Goal: Information Seeking & Learning: Learn about a topic

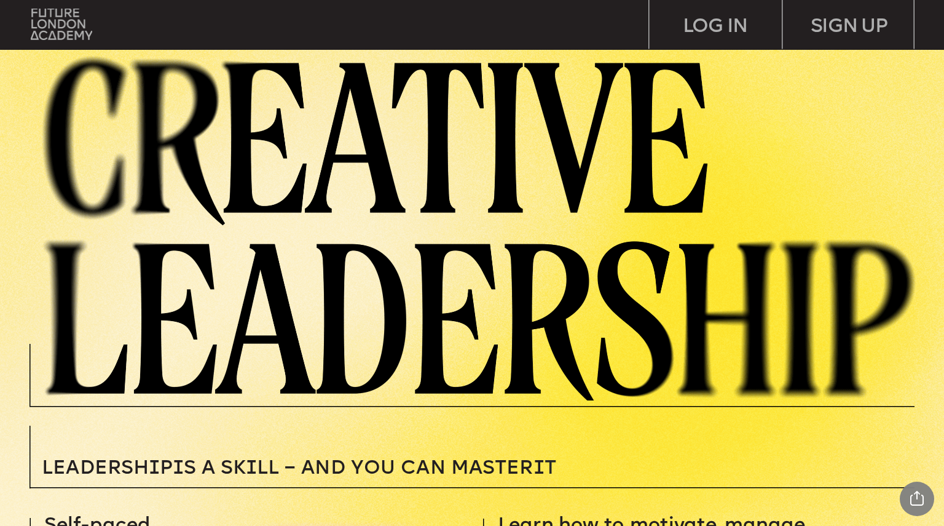
scroll to position [379, 0]
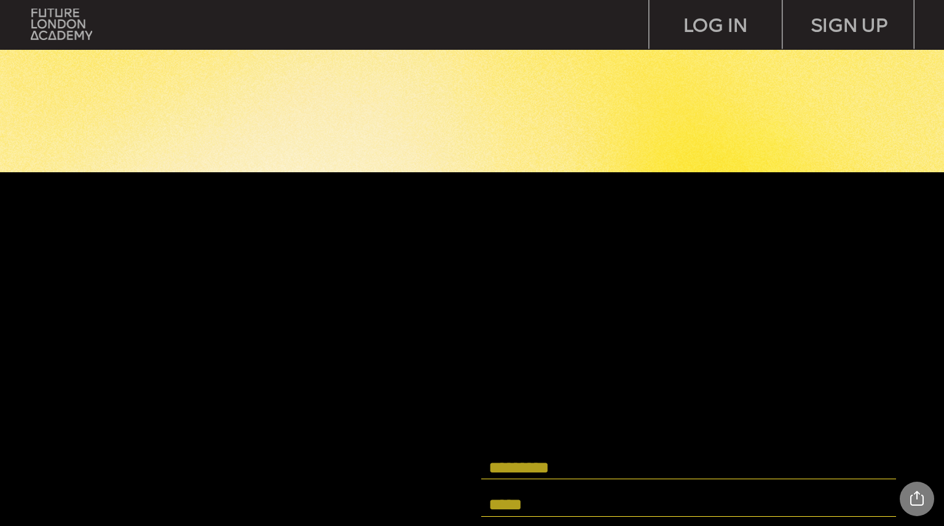
click at [850, 472] on input "text" at bounding box center [688, 467] width 415 height 23
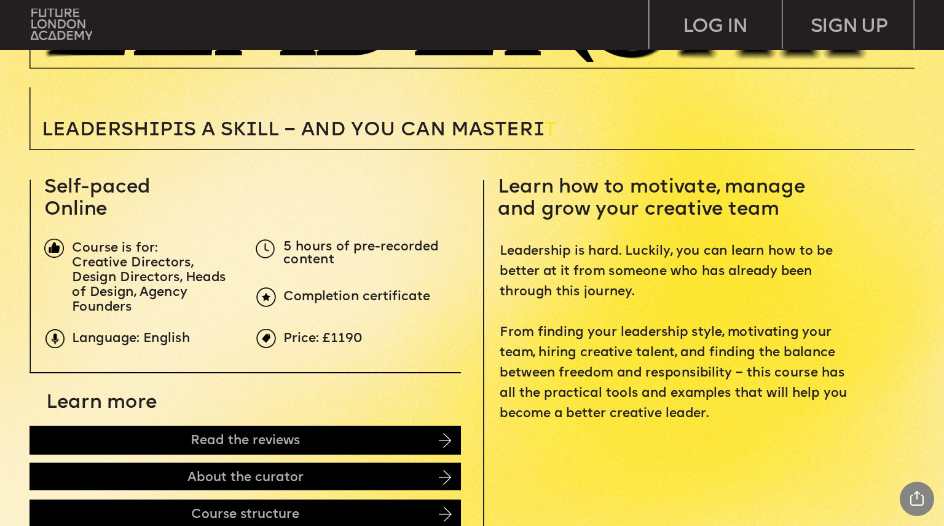
scroll to position [0, 0]
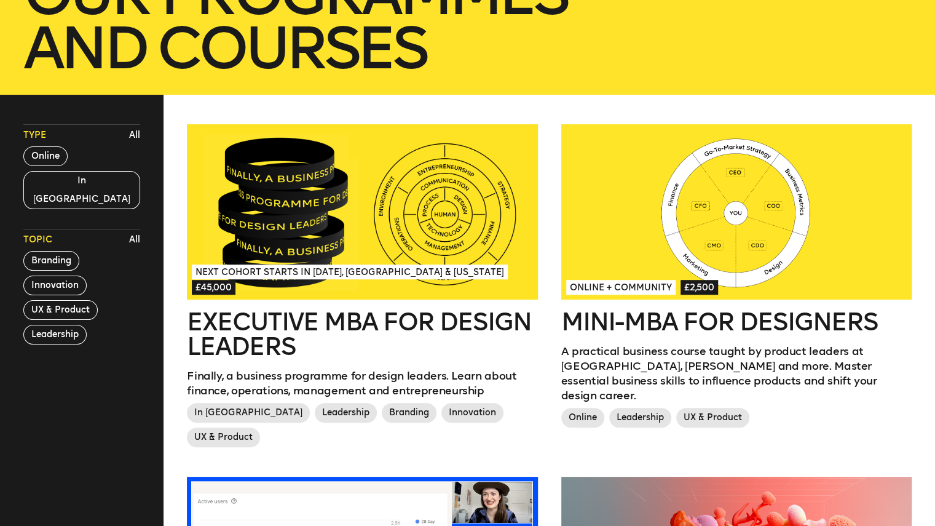
scroll to position [265, 0]
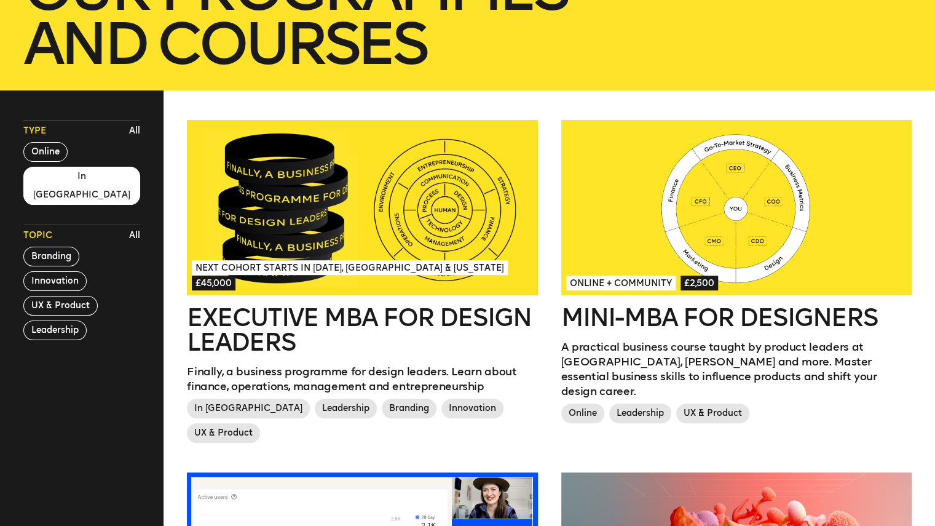
click at [36, 184] on button "In London" at bounding box center [81, 186] width 117 height 38
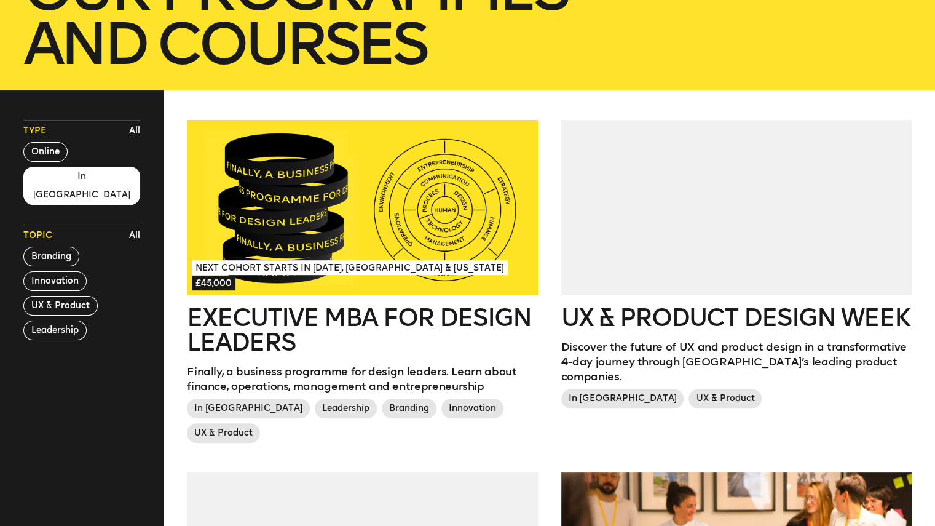
click at [37, 170] on button "In London" at bounding box center [81, 186] width 117 height 38
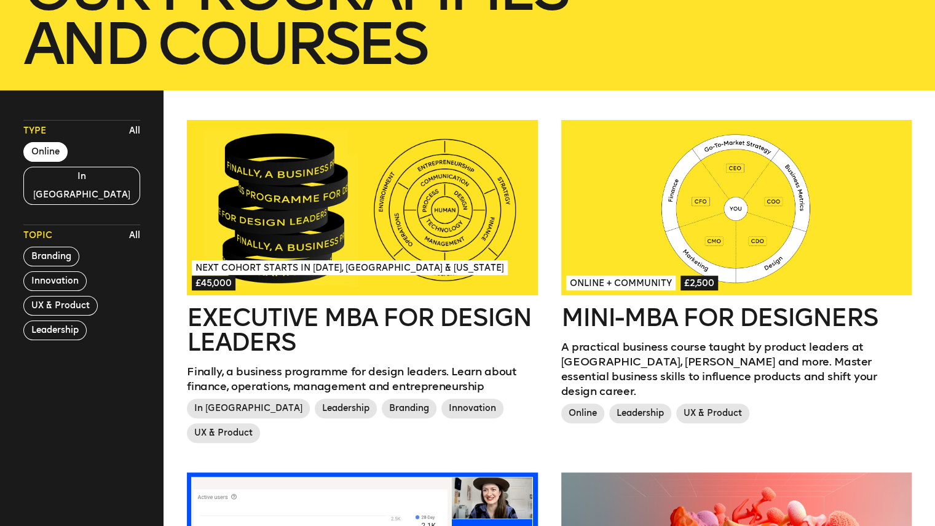
click at [36, 146] on button "Online" at bounding box center [45, 152] width 44 height 20
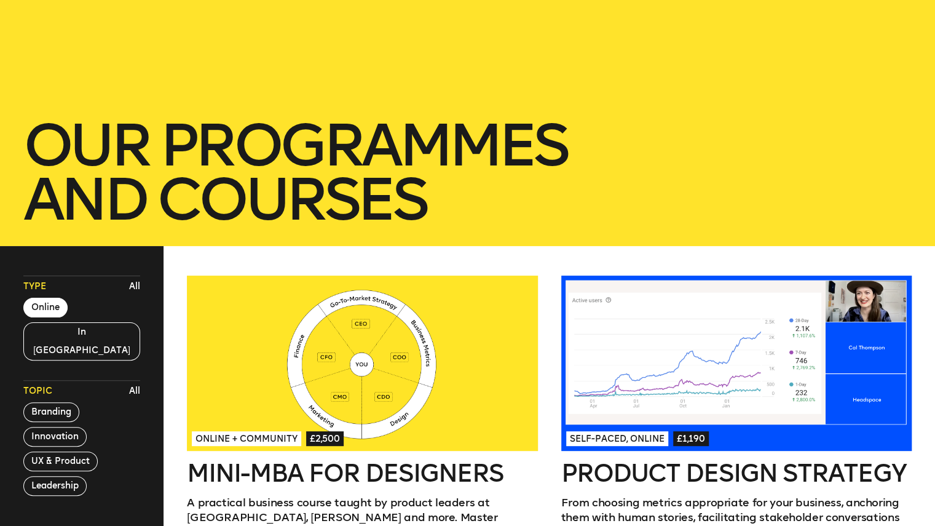
scroll to position [222, 0]
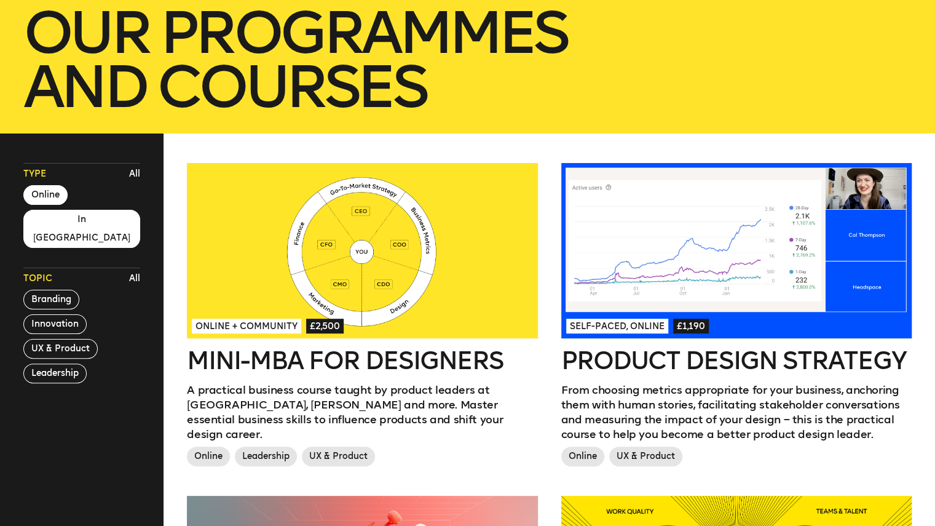
click at [58, 219] on button "In London" at bounding box center [81, 229] width 117 height 38
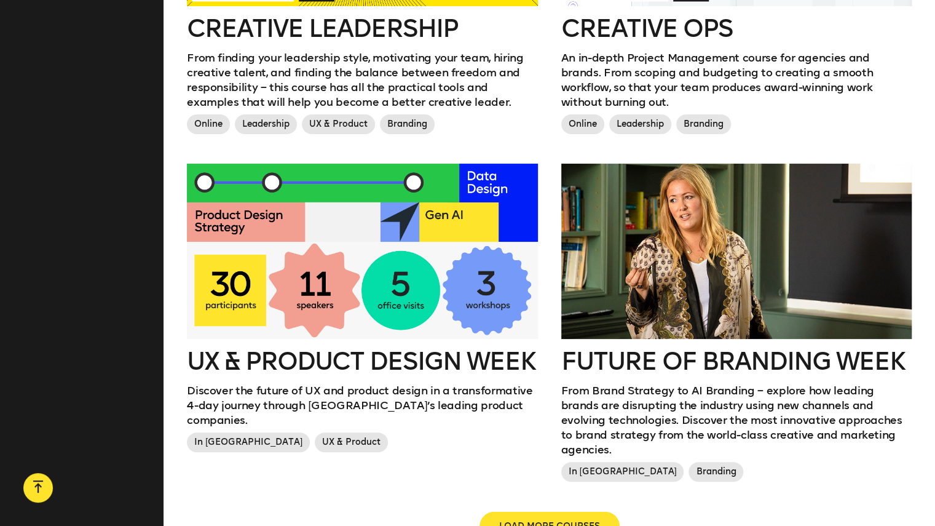
scroll to position [1327, 0]
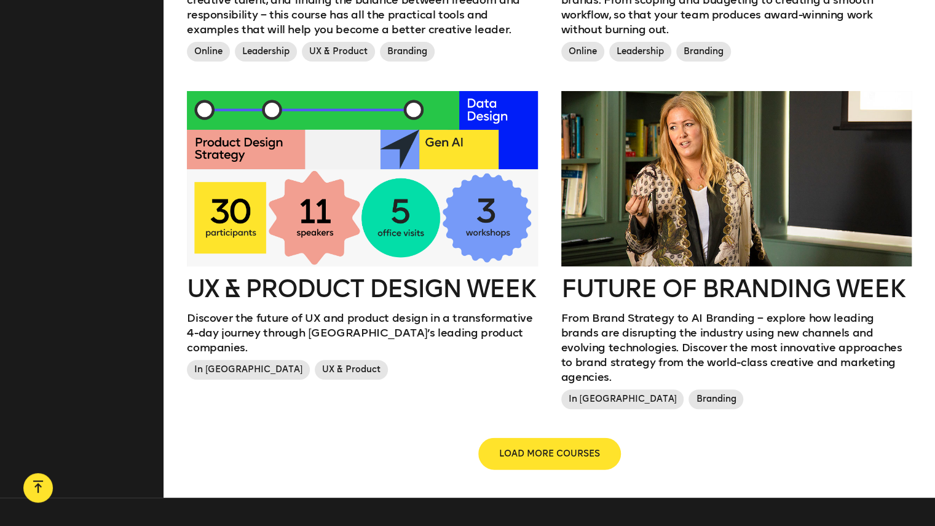
click at [542, 447] on span "LOAD MORE COURSES" at bounding box center [549, 453] width 101 height 12
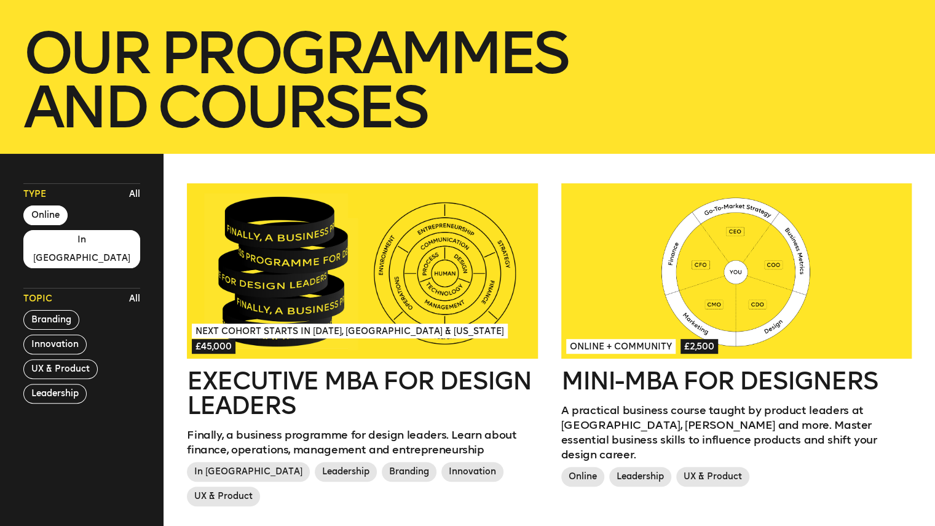
scroll to position [221, 0]
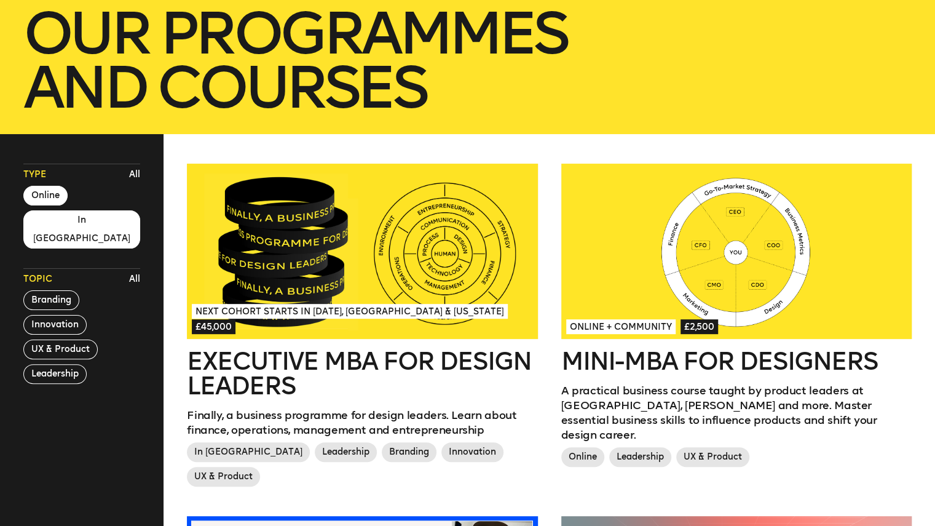
click at [465, 285] on div at bounding box center [362, 251] width 350 height 175
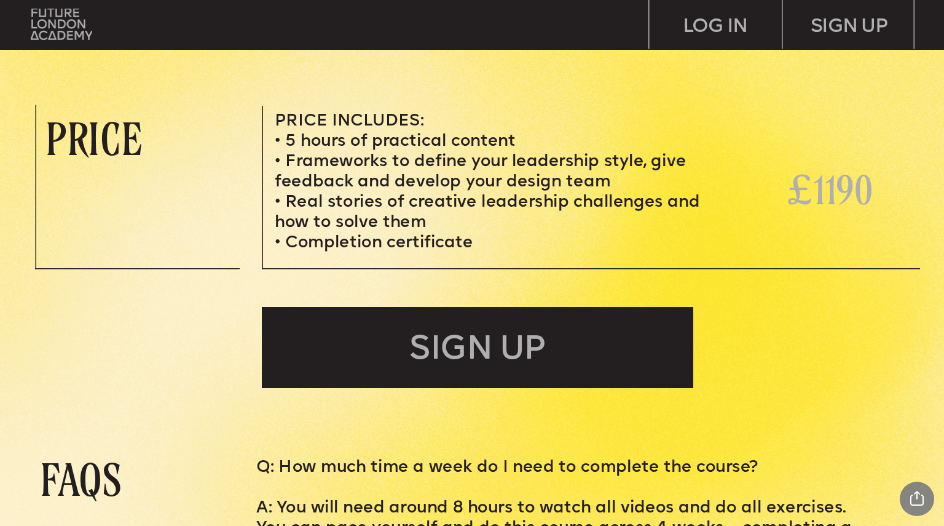
scroll to position [4053, 0]
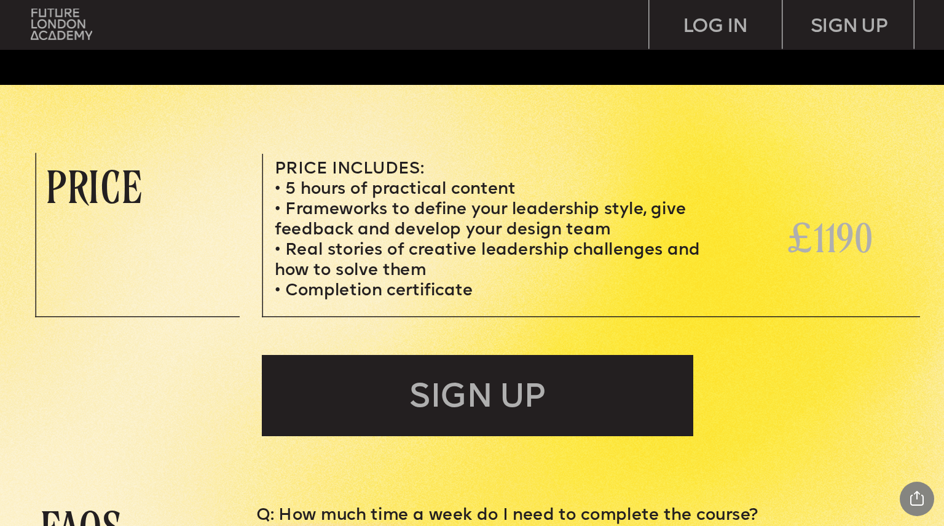
click at [61, 28] on img at bounding box center [62, 24] width 62 height 31
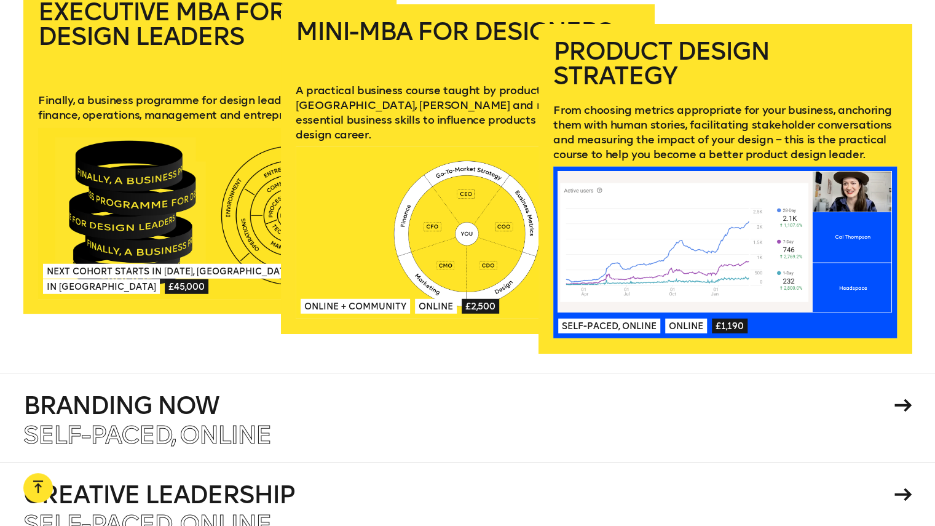
scroll to position [2050, 0]
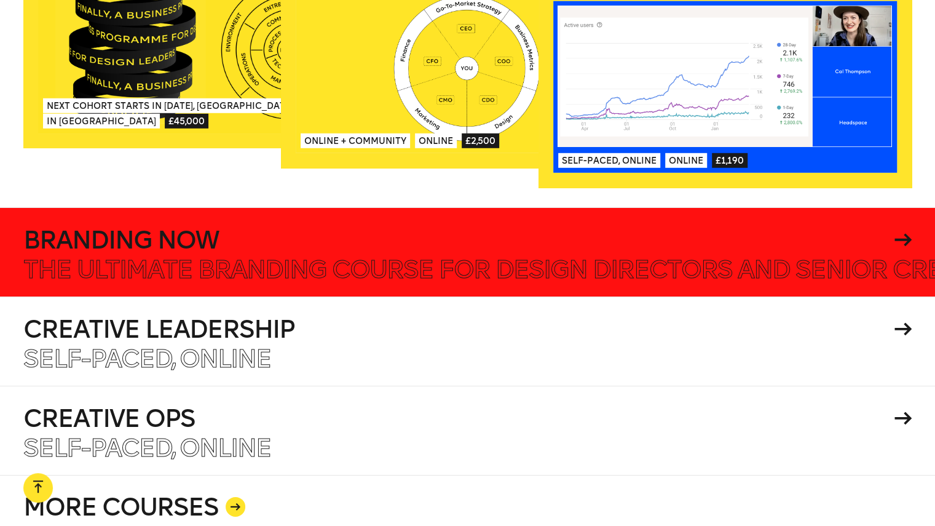
click at [36, 227] on h4 "Branding Now" at bounding box center [456, 239] width 867 height 25
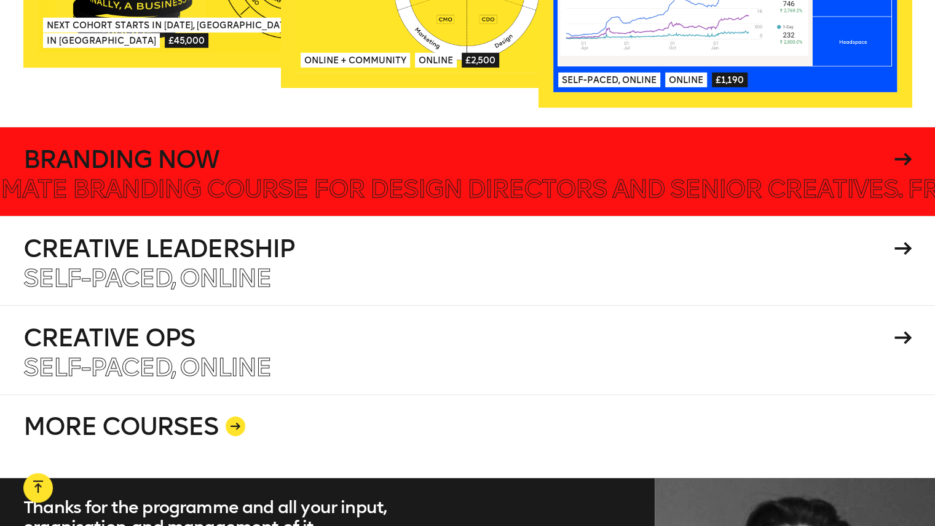
scroll to position [2184, 0]
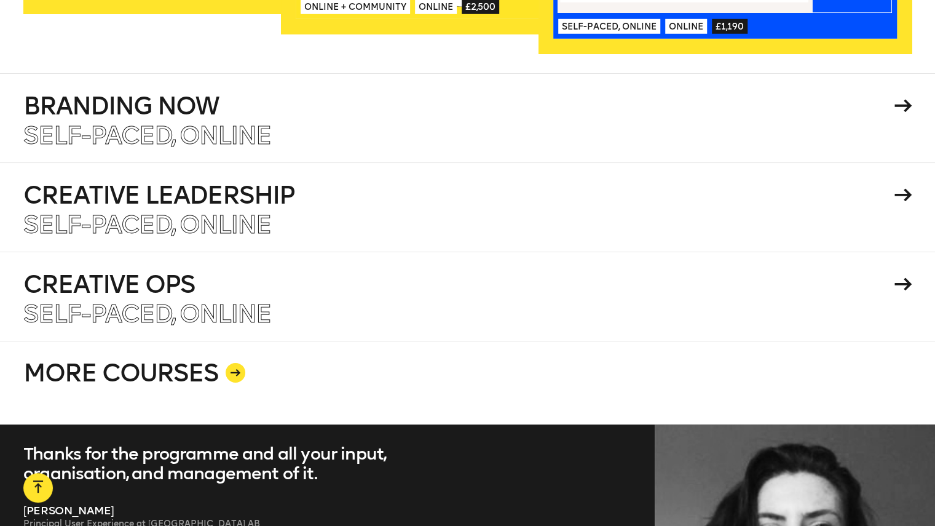
click at [548, 341] on link "MORE COURSES" at bounding box center [467, 383] width 888 height 84
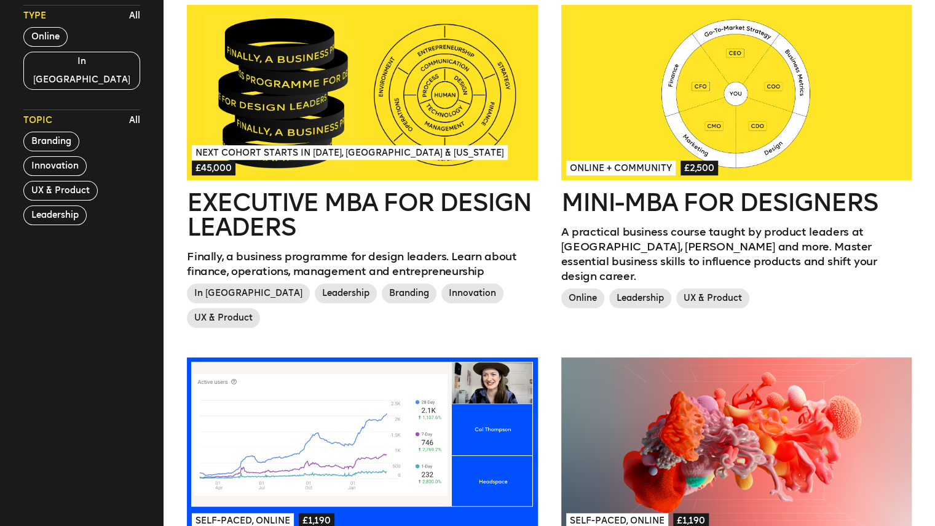
scroll to position [381, 0]
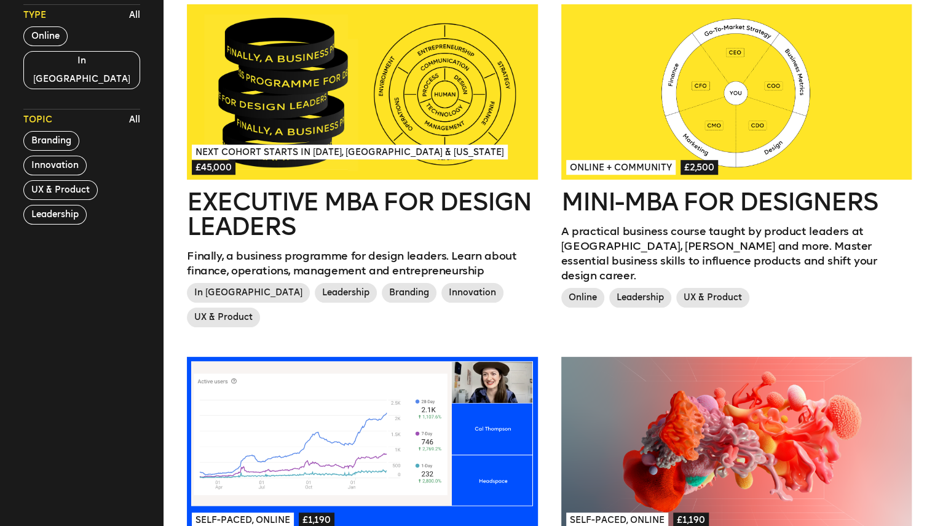
click at [794, 95] on div at bounding box center [736, 91] width 350 height 175
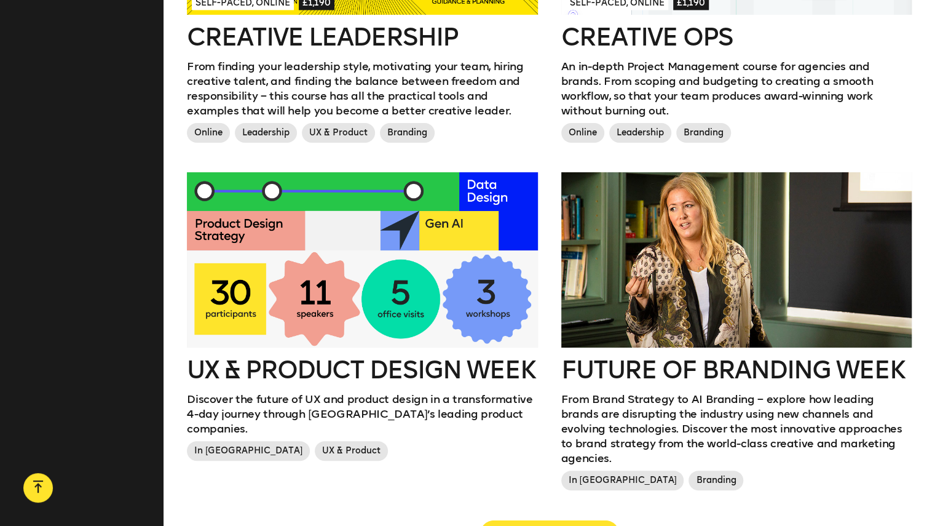
scroll to position [1249, 0]
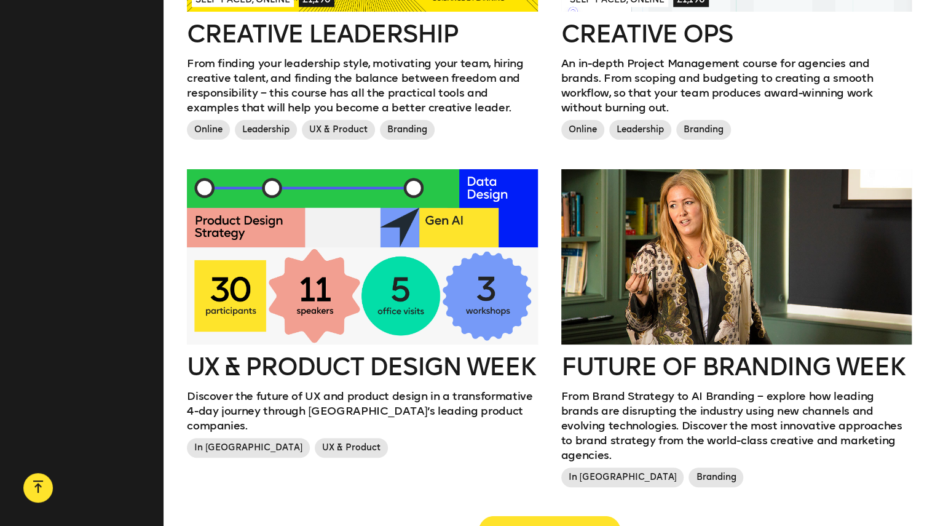
click at [560, 525] on span "LOAD MORE COURSES" at bounding box center [549, 531] width 101 height 12
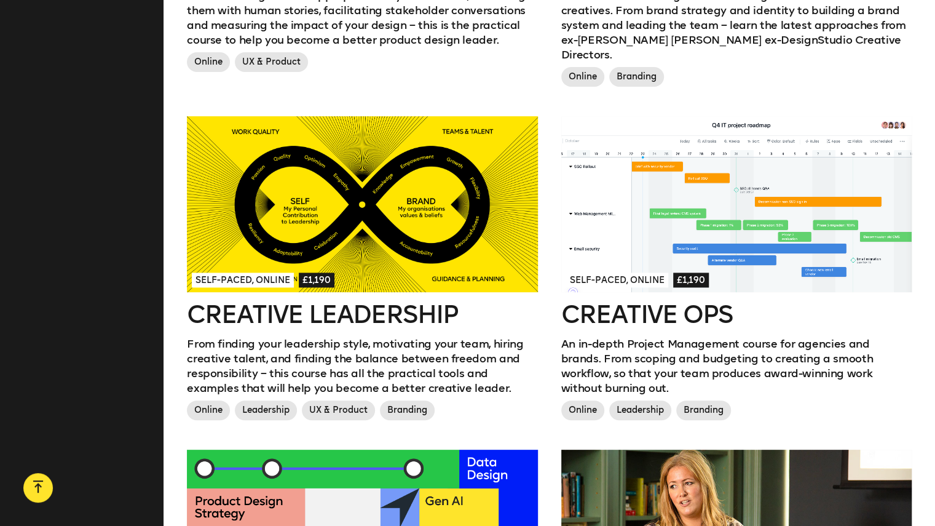
scroll to position [963, 0]
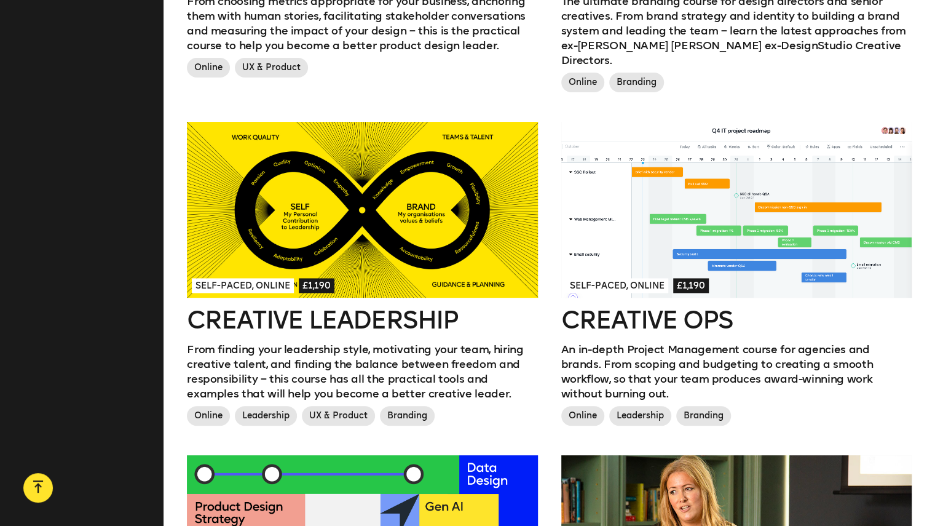
click at [430, 208] on div at bounding box center [362, 209] width 350 height 175
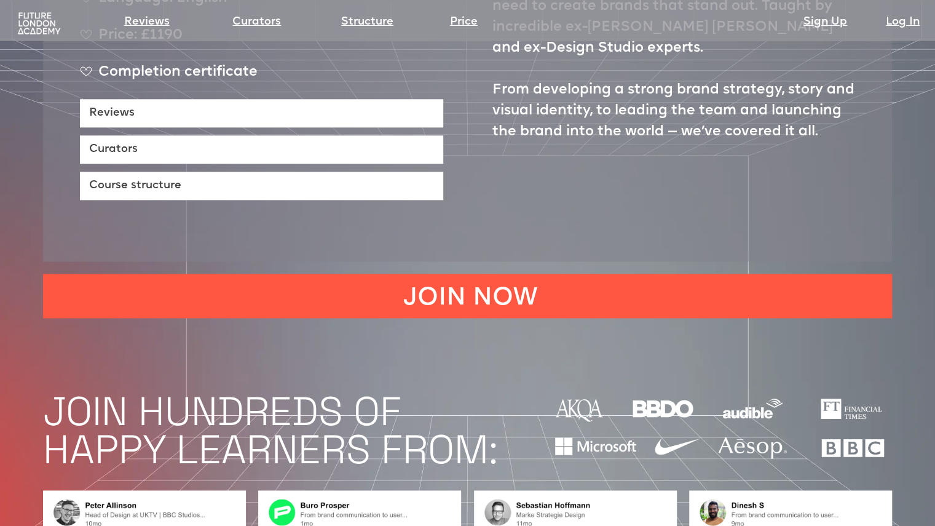
scroll to position [813, 0]
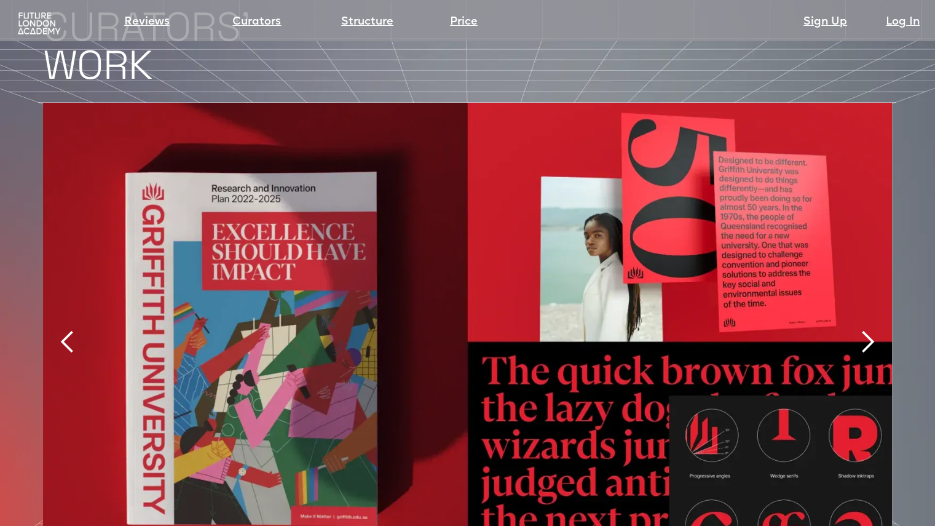
click at [888, 366] on div "next slide" at bounding box center [867, 342] width 49 height 478
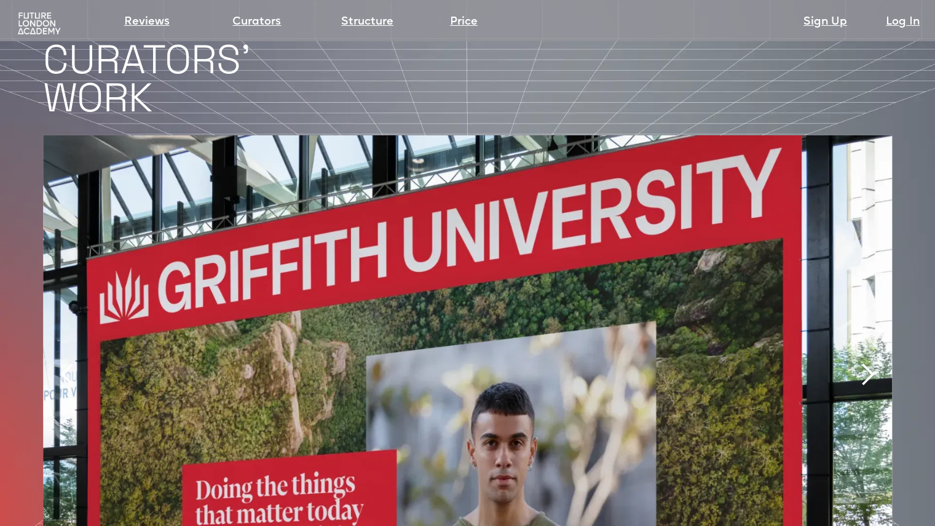
scroll to position [2528, 0]
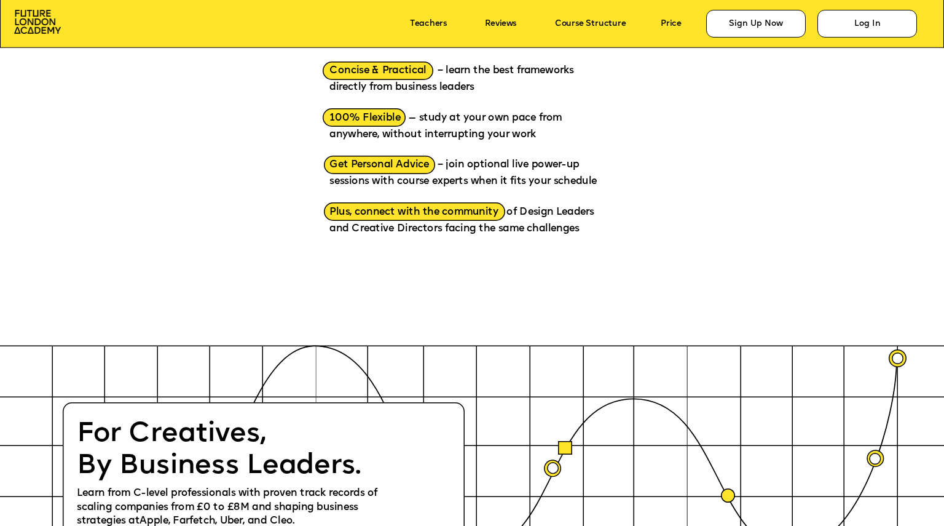
scroll to position [1810, 0]
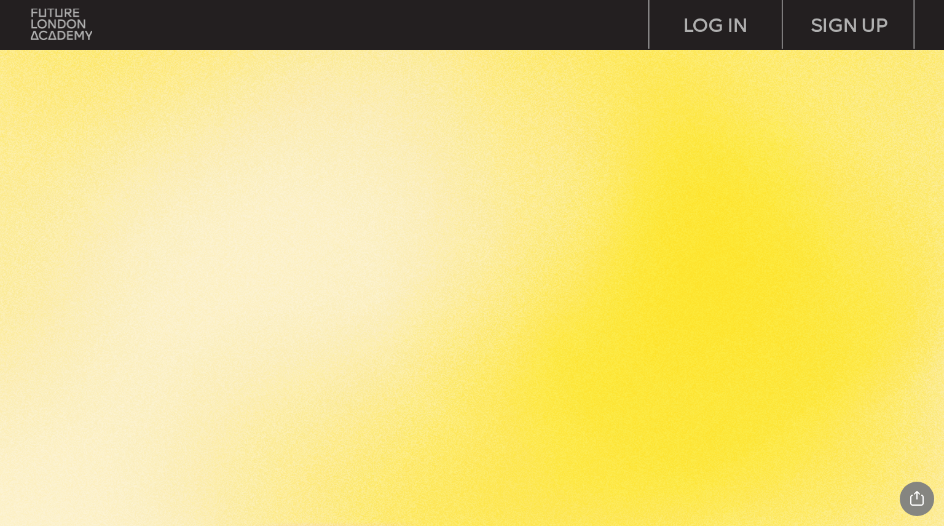
scroll to position [547, 0]
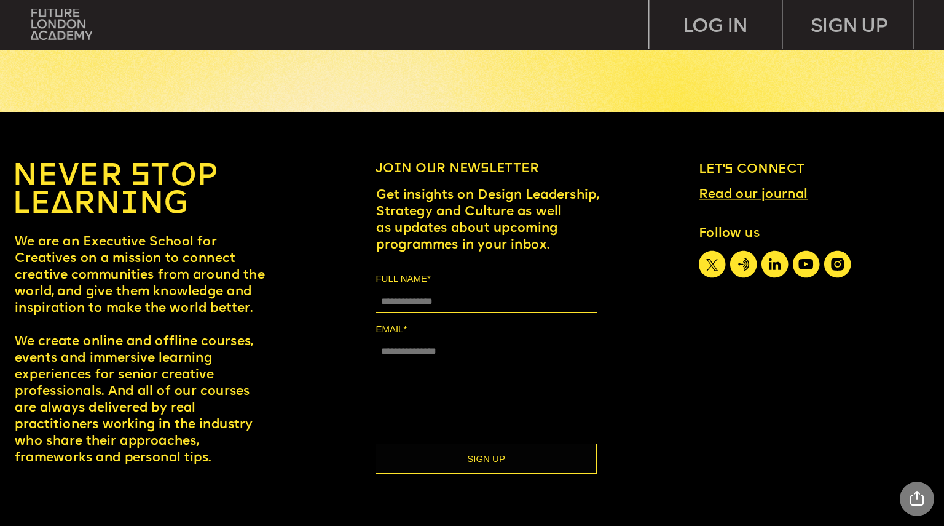
scroll to position [5904, 0]
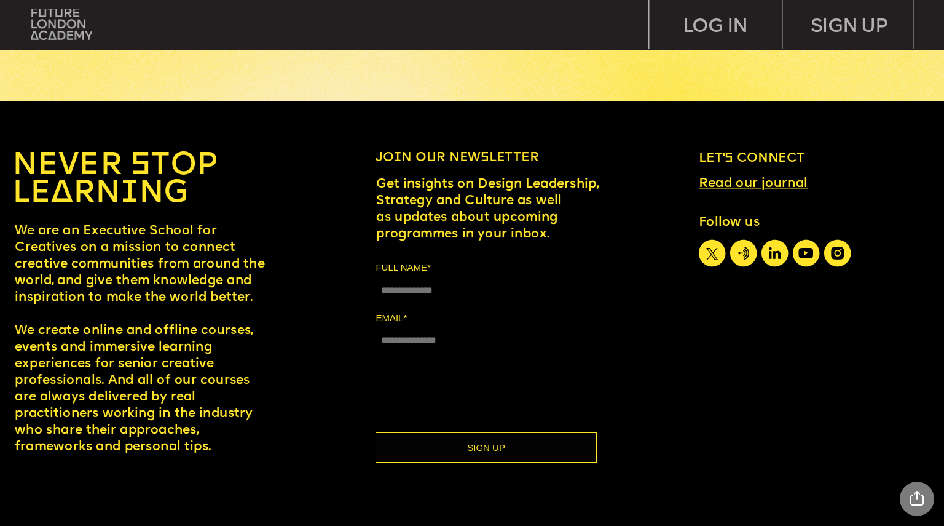
click at [879, 411] on div at bounding box center [787, 444] width 3749 height 687
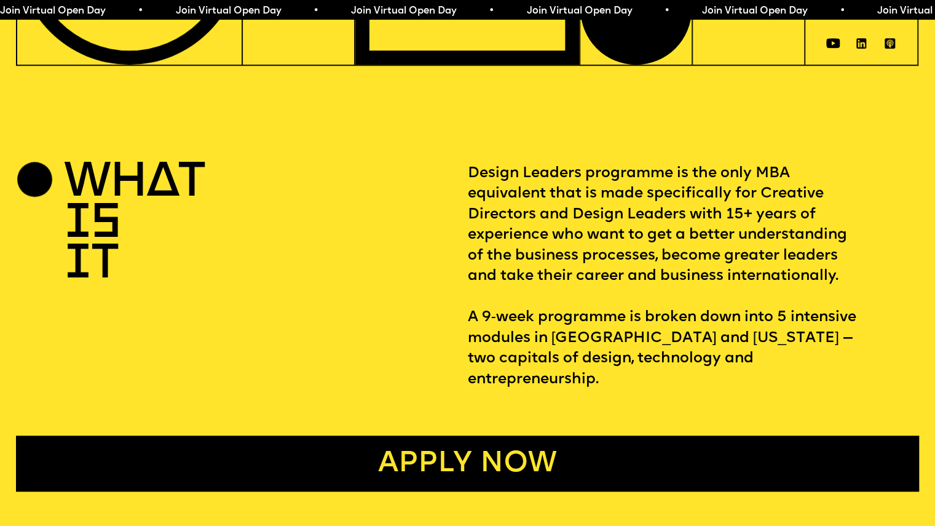
click at [853, 382] on div "WHAT IS IT Design Leaders programme is the only MBA equivalent that is made spe…" at bounding box center [467, 328] width 935 height 328
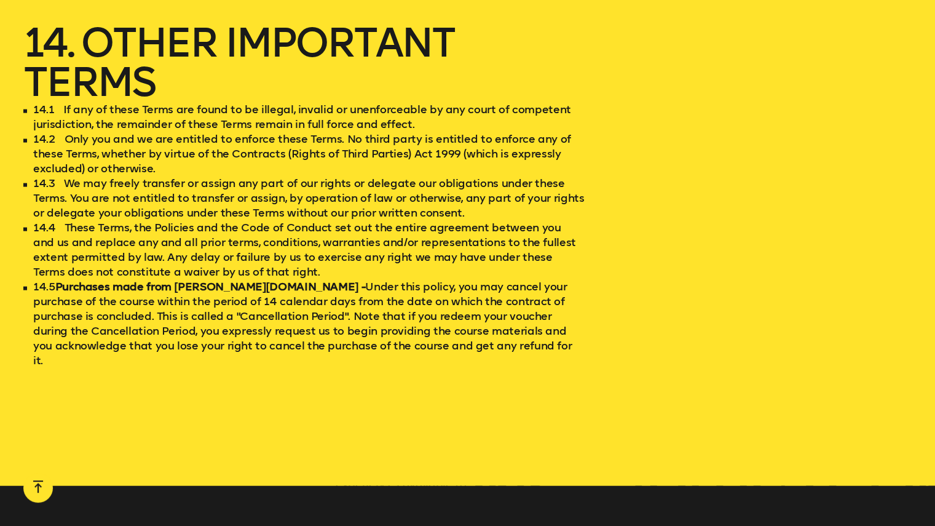
scroll to position [7094, 0]
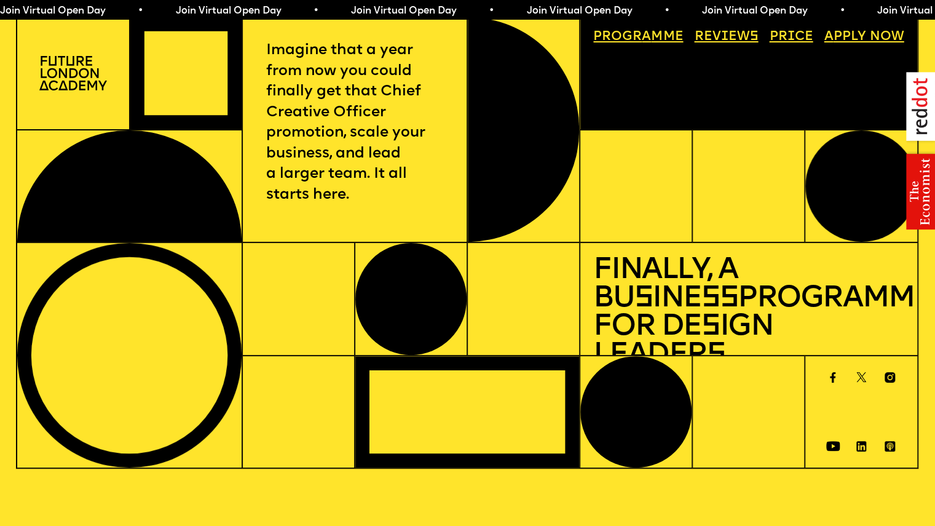
click at [778, 31] on link "Price" at bounding box center [791, 37] width 57 height 26
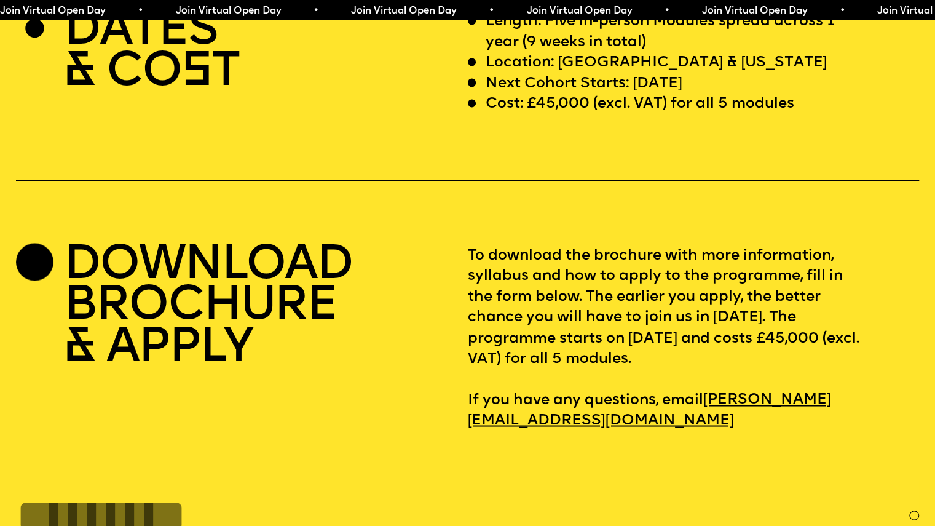
scroll to position [3883, 0]
click at [875, 196] on div "DATES & CO S T Length: Five in-person Modules spread across 1 year (9 weeks in …" at bounding box center [467, 221] width 935 height 419
click at [725, 155] on div "DATES & CO S T Length: Five in-person Modules spread across 1 year (9 weeks in …" at bounding box center [467, 221] width 935 height 419
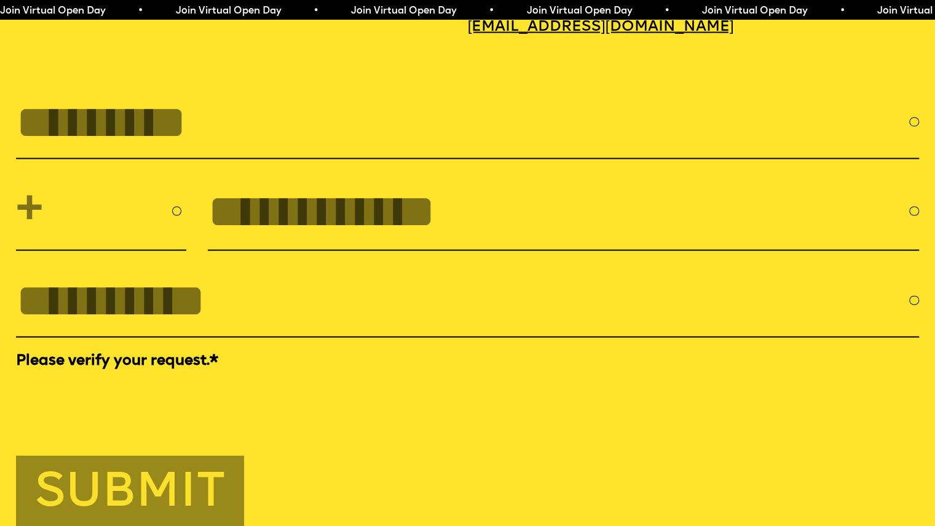
scroll to position [4284, 0]
